Goal: Check status: Check status

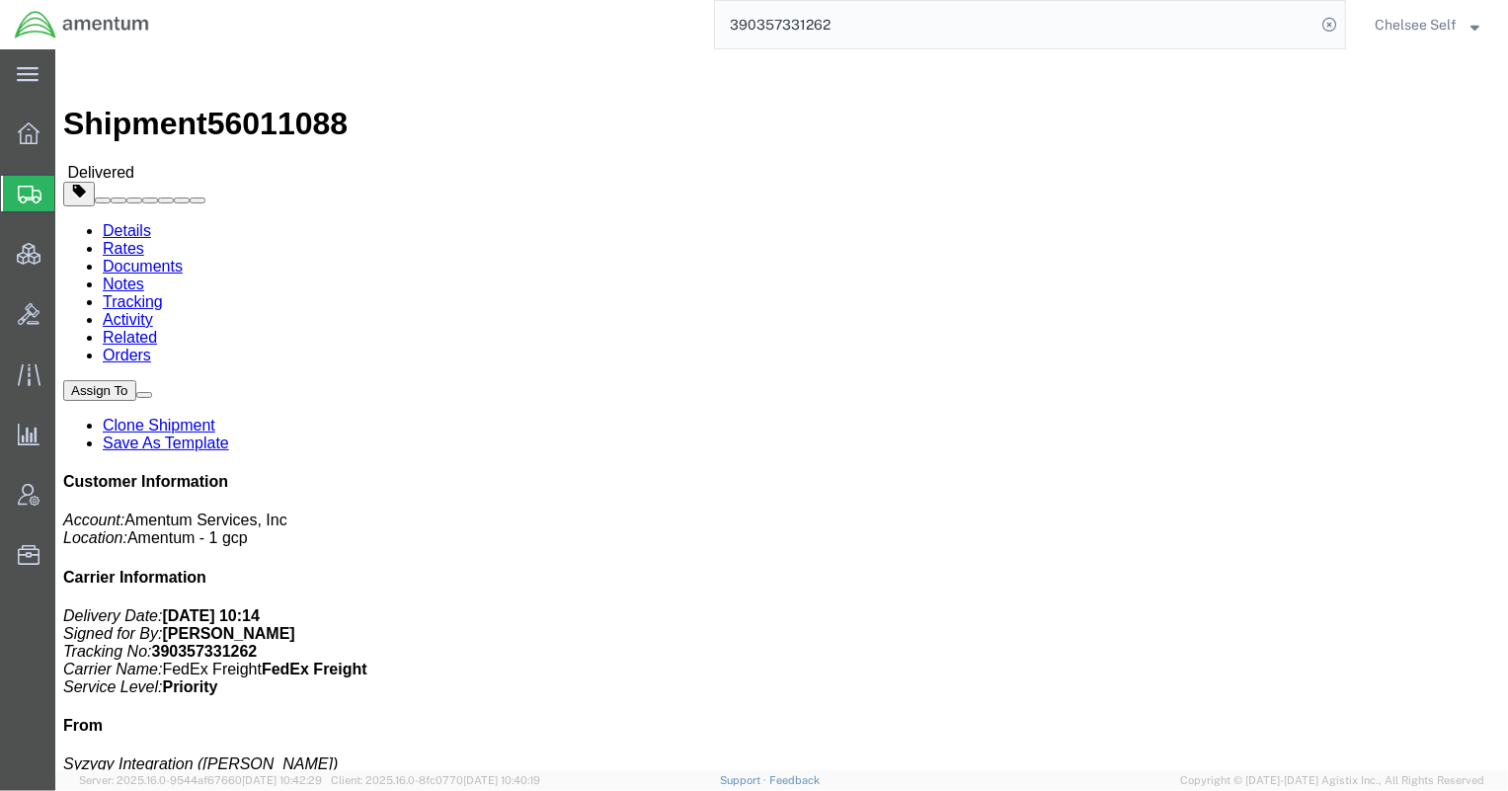
drag, startPoint x: 808, startPoint y: 228, endPoint x: 1044, endPoint y: 232, distance: 236.1
click div "References Project Number: [DOMAIN_NAME] Department: DHS S&T CUAS Shipment Id N…"
copy b "[DOMAIN_NAME]"
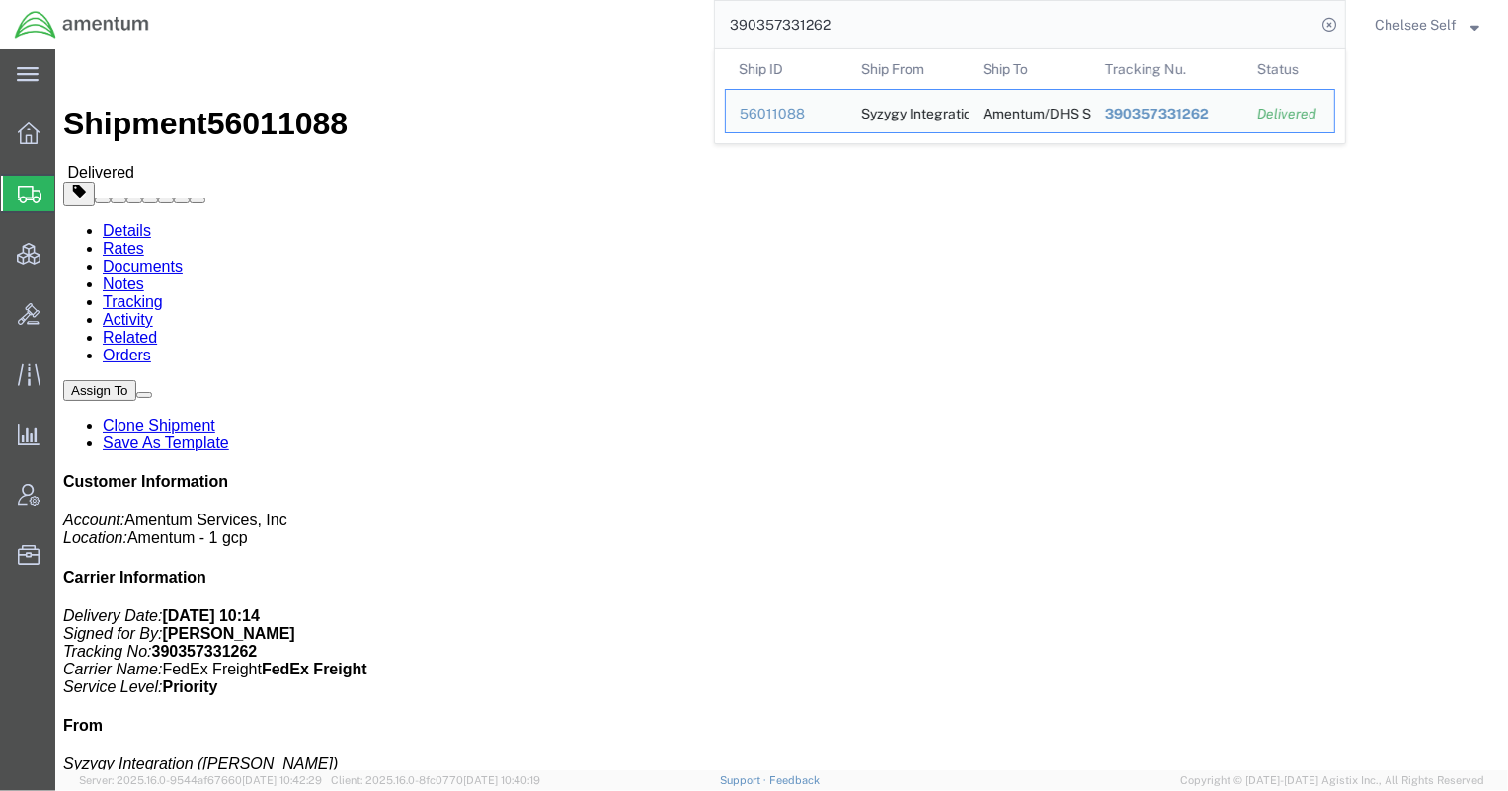
drag, startPoint x: 857, startPoint y: 22, endPoint x: 557, endPoint y: 20, distance: 300.2
click at [557, 20] on div "390357331262 Ship ID Ship From Ship To Tracking Nu. Status Ship ID 56011088 Shi…" at bounding box center [755, 24] width 1182 height 49
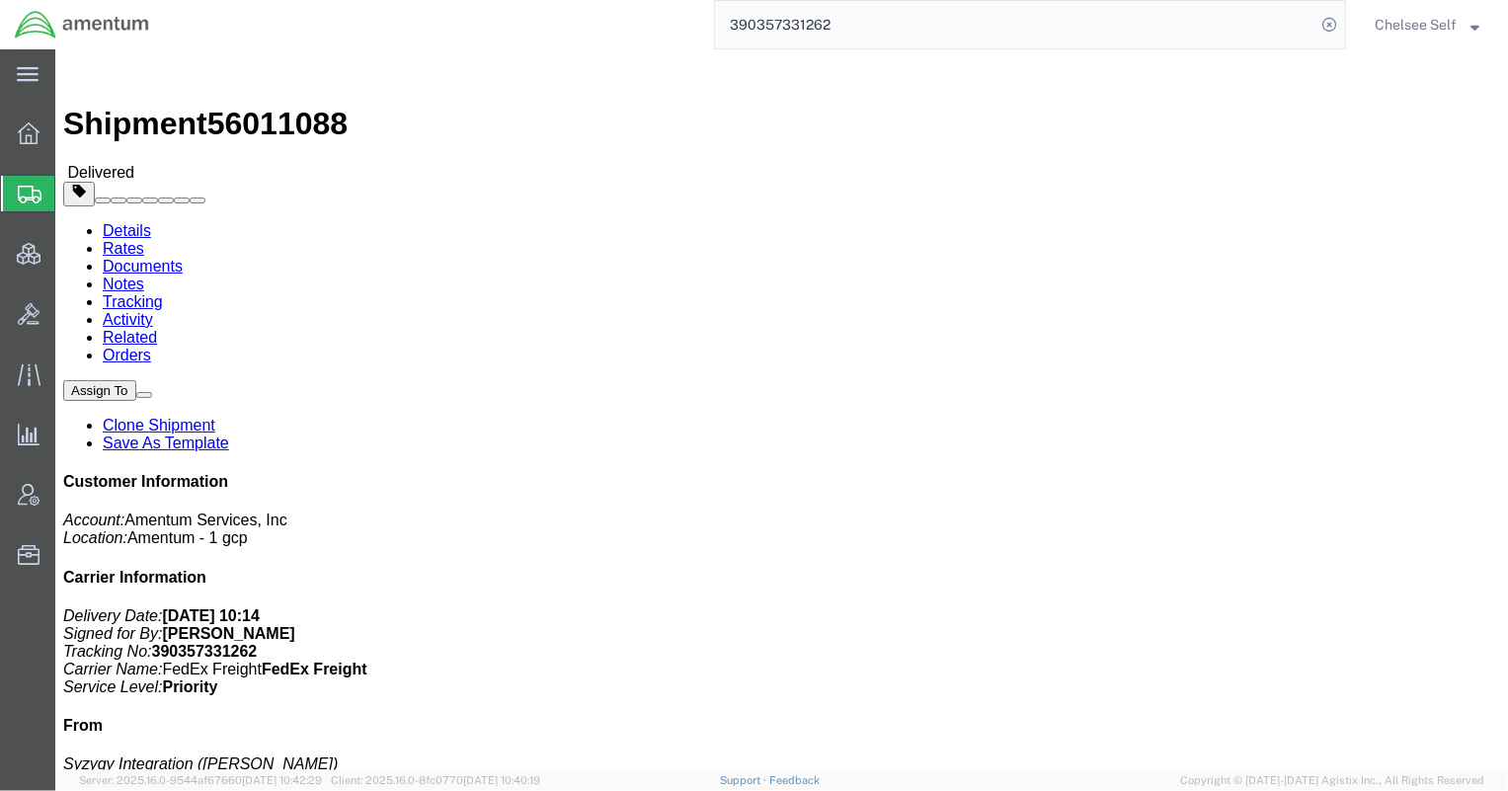
paste input "506117810"
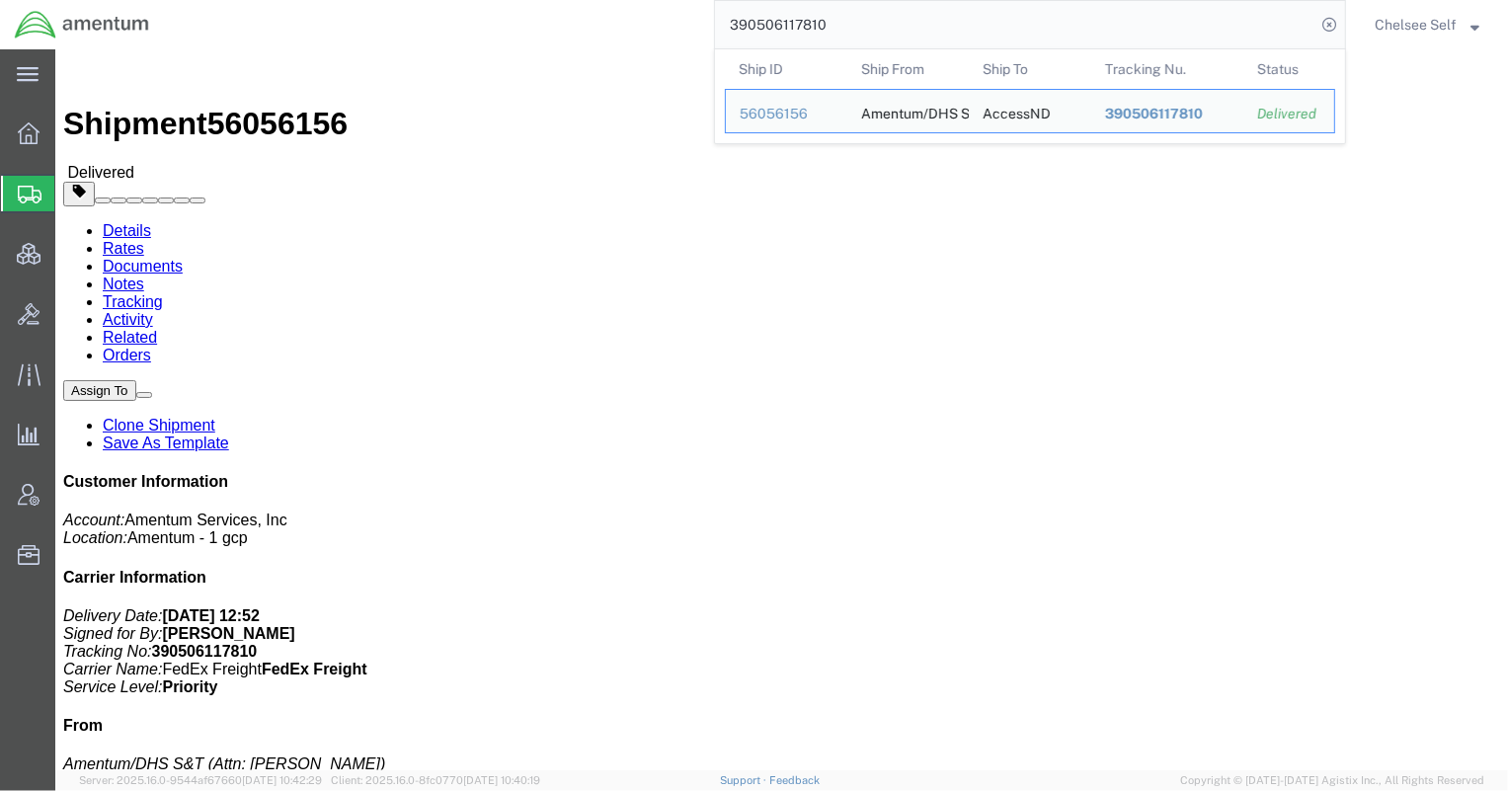
drag, startPoint x: 873, startPoint y: 27, endPoint x: 620, endPoint y: 20, distance: 252.9
click at [620, 20] on div "390506117810 Ship ID Ship From Ship To Tracking Nu. Status Ship ID 56056156 Shi…" at bounding box center [755, 24] width 1182 height 49
paste input "7561874073"
drag, startPoint x: 875, startPoint y: 28, endPoint x: 570, endPoint y: 21, distance: 305.2
click at [570, 21] on div "7561874073 Ship ID Ship From Ship To Tracking Nu. Status Ship ID 56009249 Ship …" at bounding box center [755, 24] width 1182 height 49
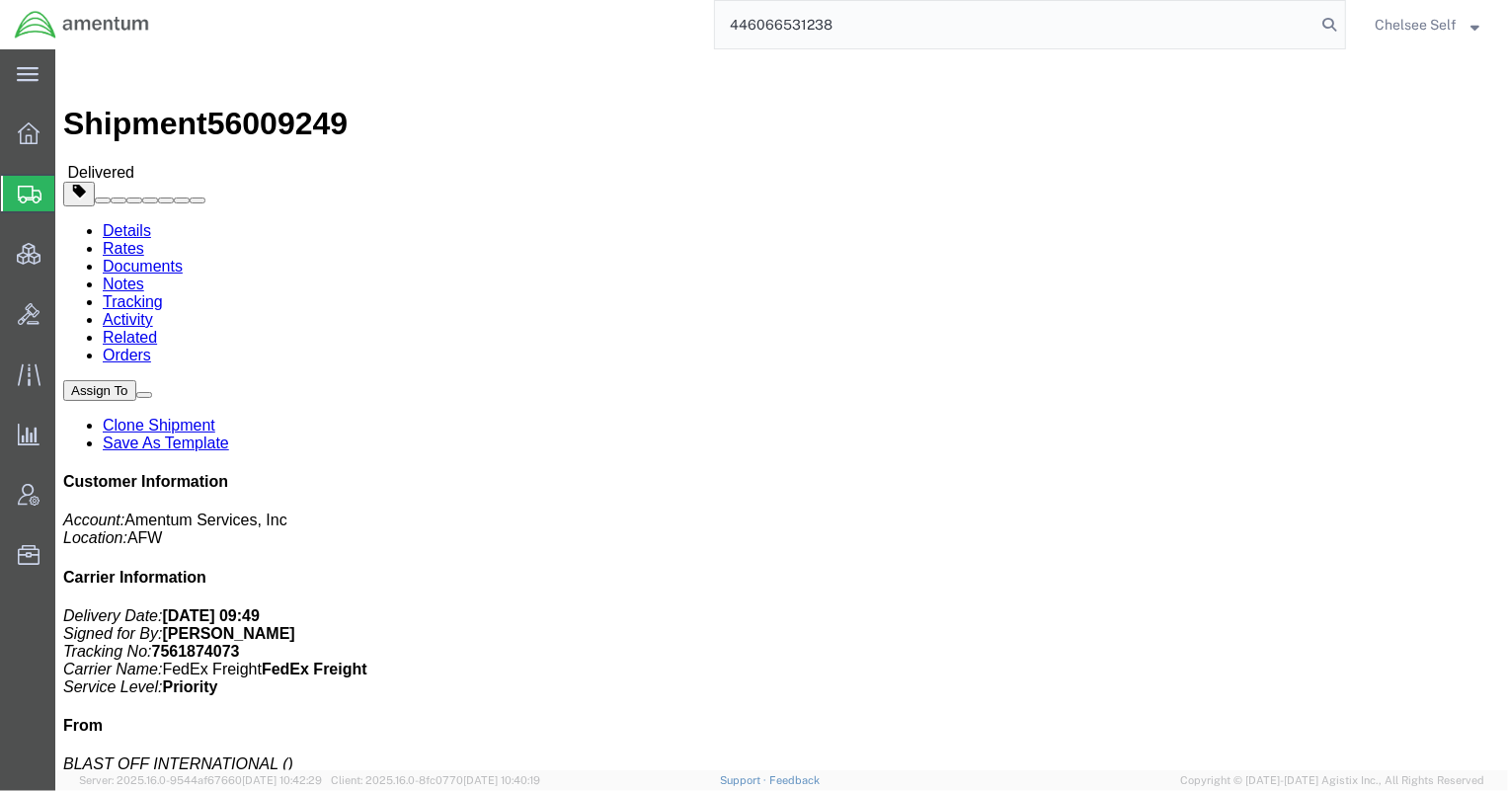
type input "446066531238"
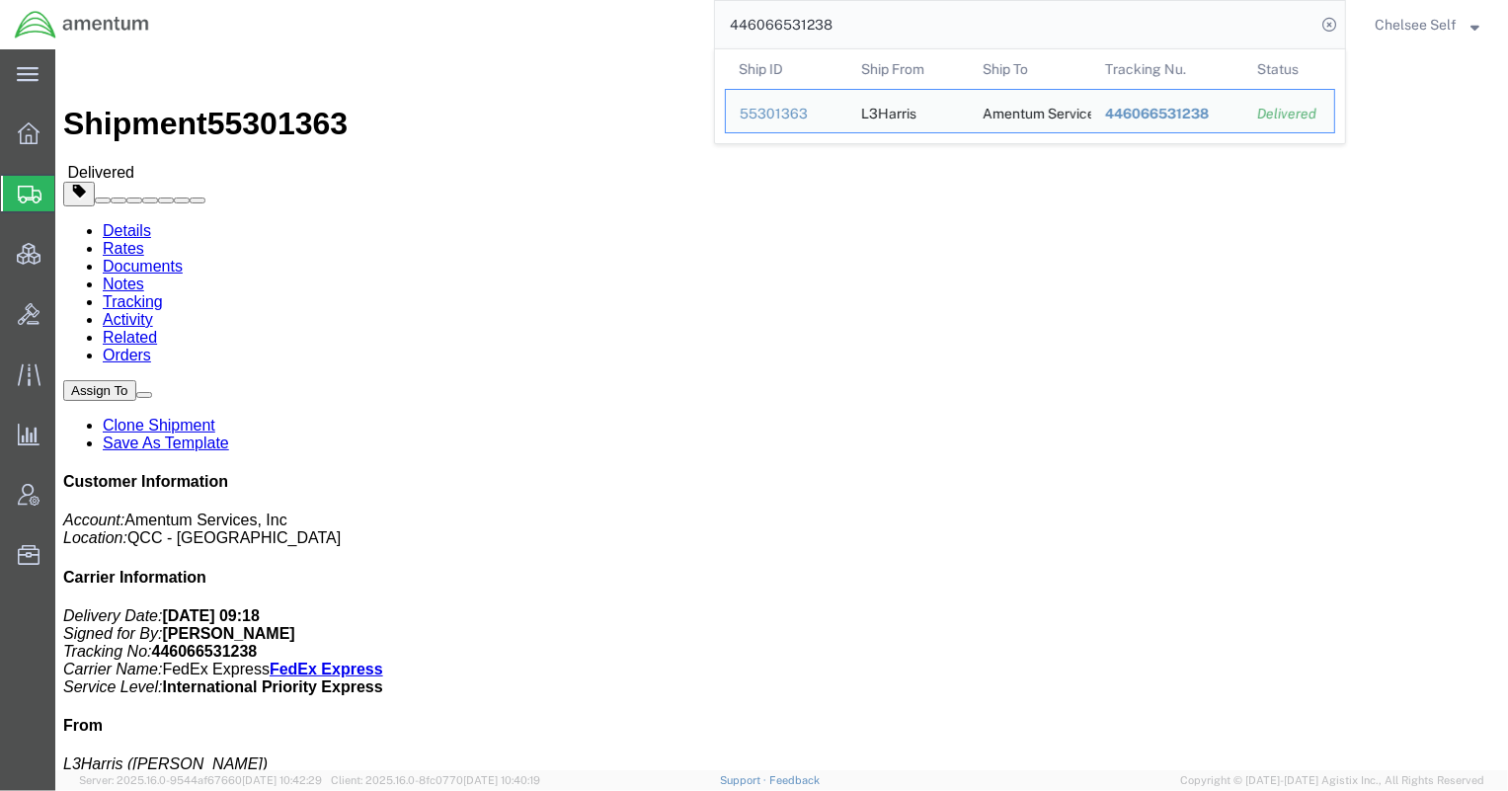
drag, startPoint x: 785, startPoint y: 23, endPoint x: 551, endPoint y: 4, distance: 234.8
click at [550, 4] on div "446066531238 Ship ID Ship From Ship To Tracking Nu. Status Ship ID 55301363 Shi…" at bounding box center [755, 24] width 1182 height 49
click div "Leg 1 - Small Parcel"
